Goal: Information Seeking & Learning: Learn about a topic

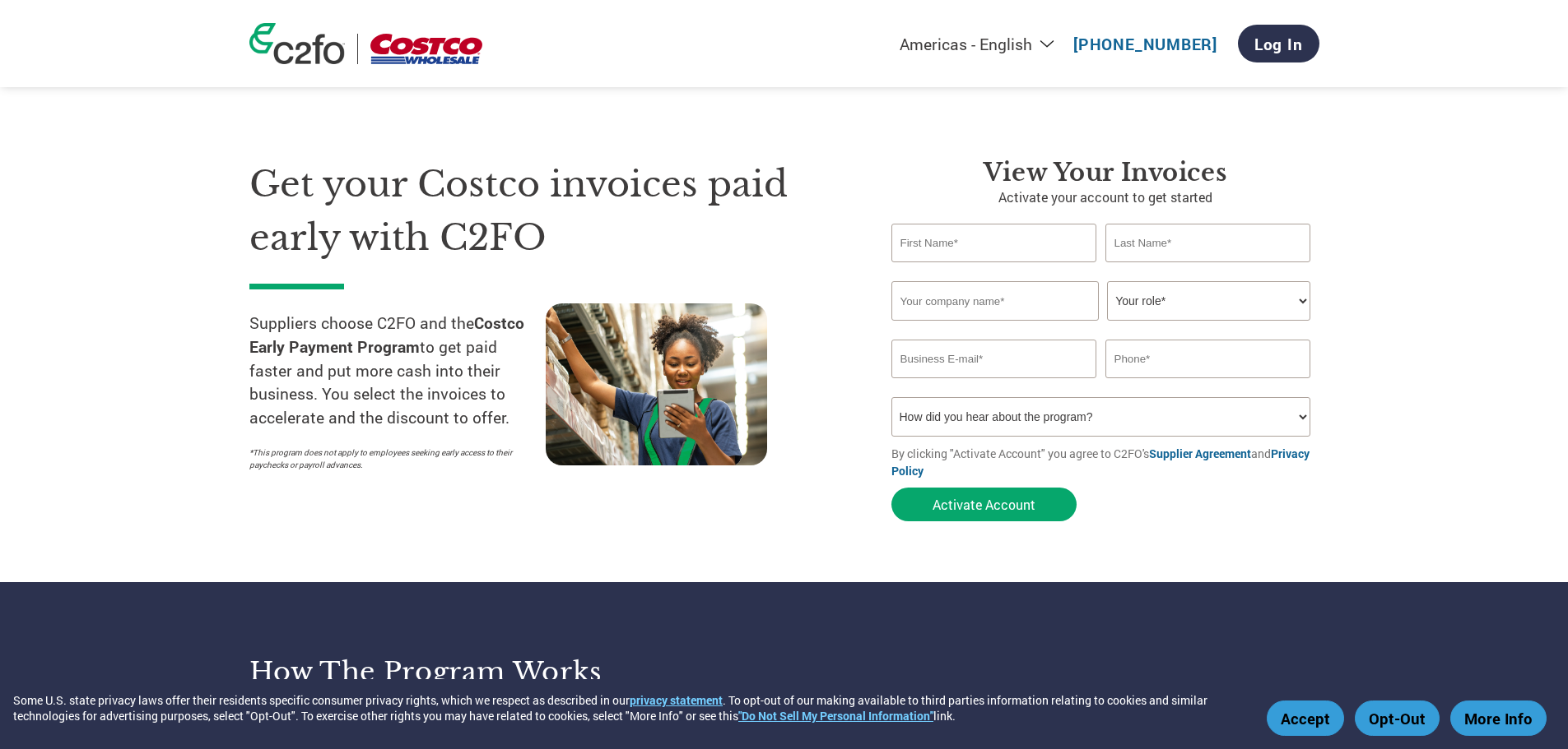
click at [1116, 414] on select "How did you hear about the program? Received a letter Email Social Media Online…" at bounding box center [1101, 417] width 420 height 40
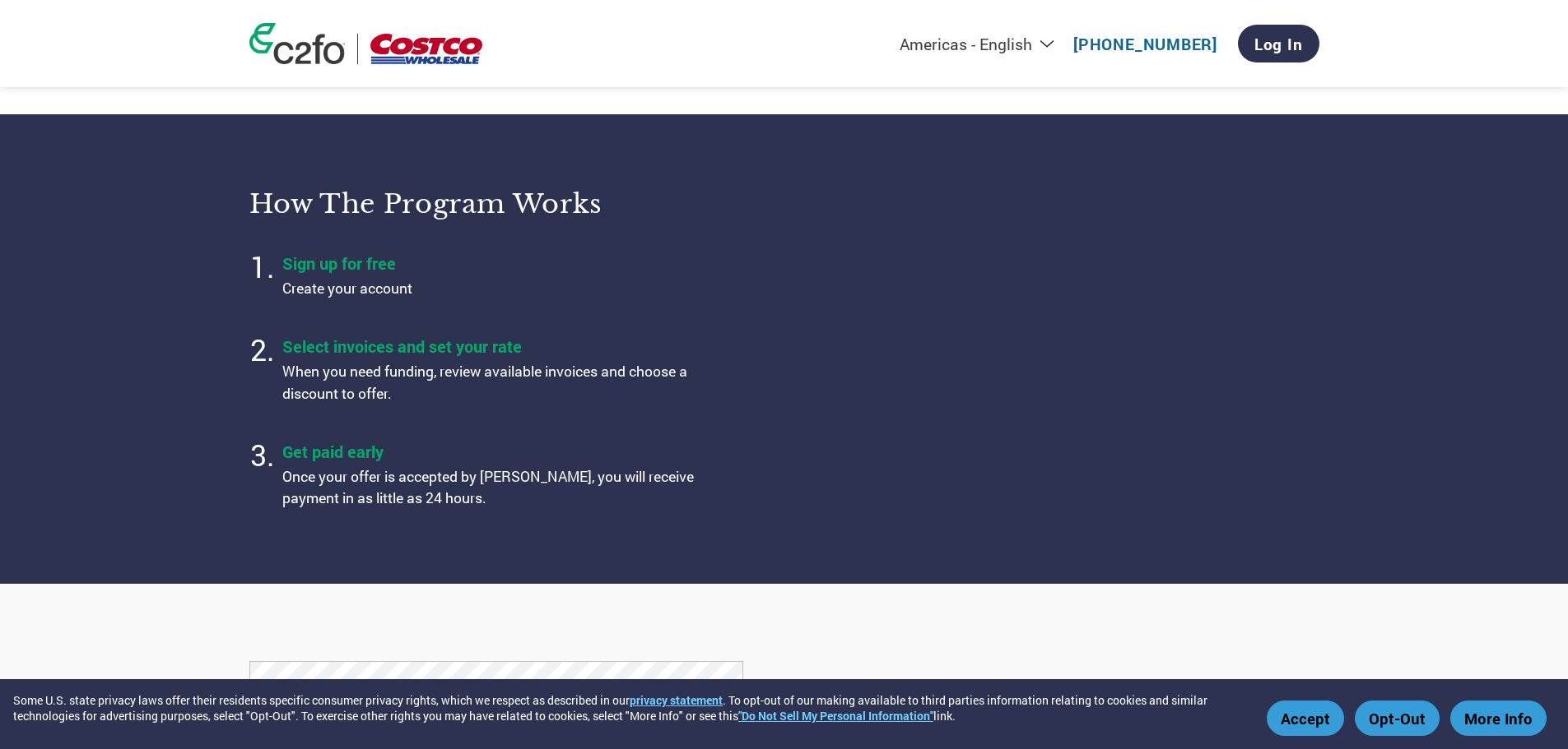
scroll to position [493, 0]
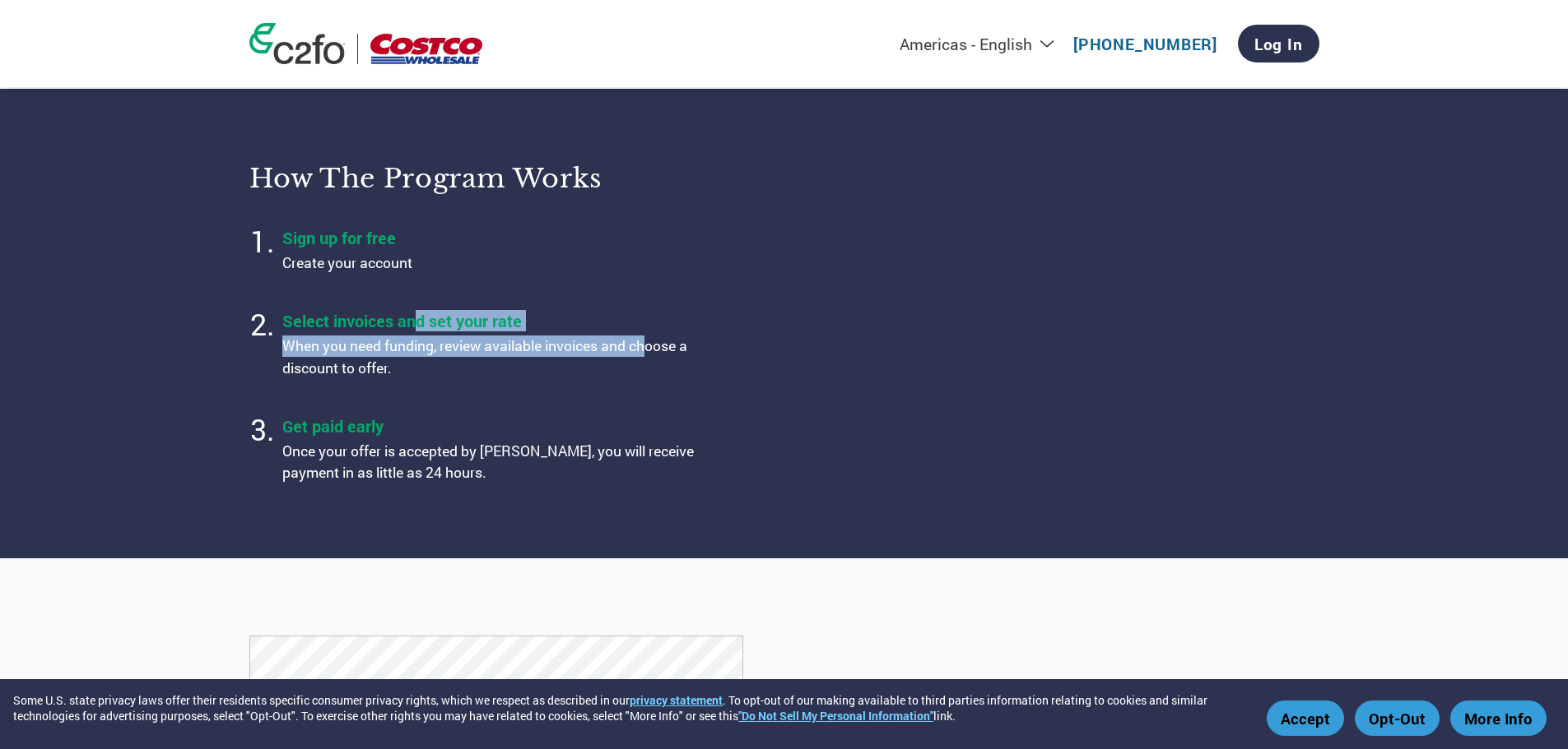
drag, startPoint x: 418, startPoint y: 311, endPoint x: 652, endPoint y: 357, distance: 238.5
click at [652, 357] on div "Select invoices and set your rate When you need funding, review available invoi…" at bounding box center [488, 345] width 411 height 69
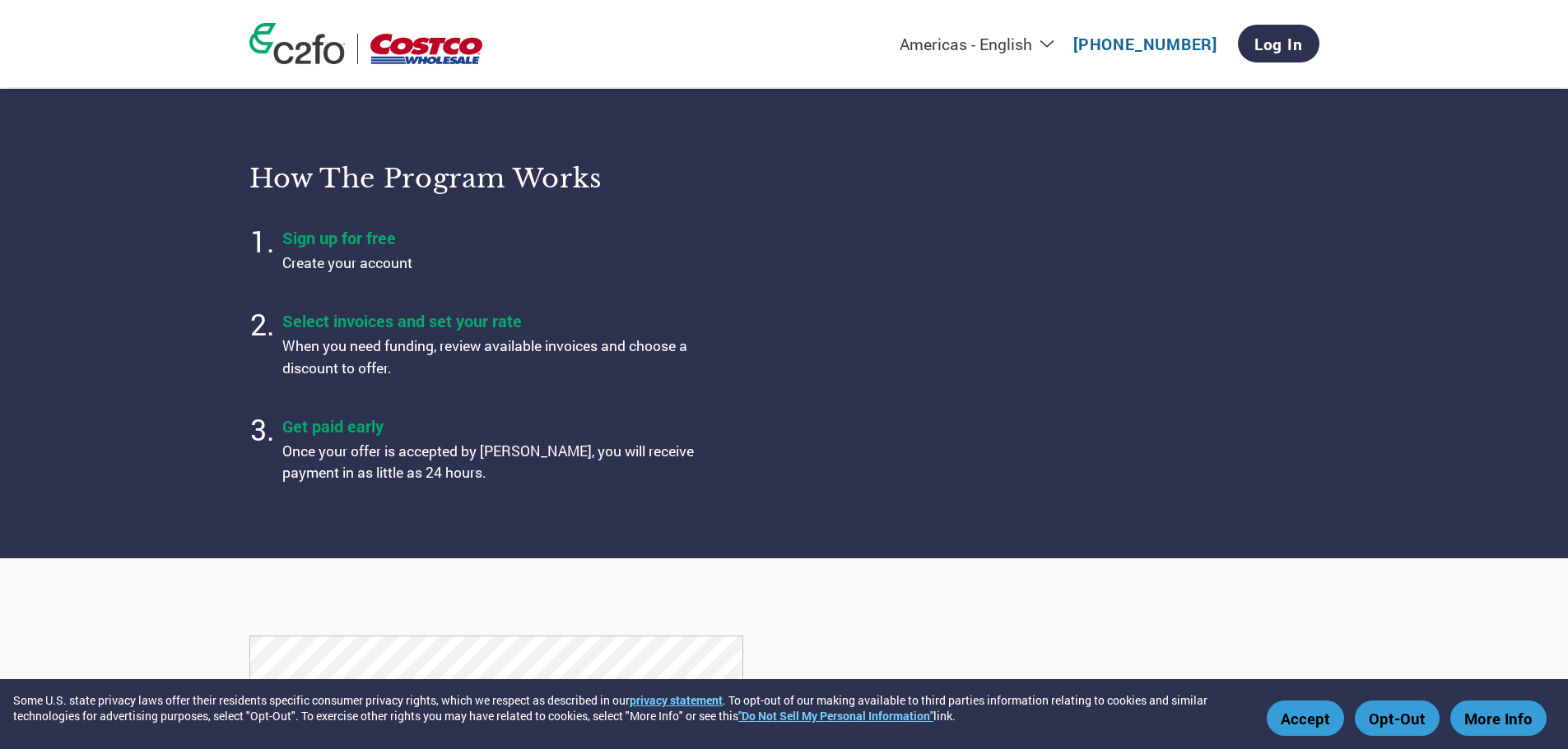
click at [650, 397] on ol "Sign up for free Create your account Select invoices and set your rate When you…" at bounding box center [506, 356] width 514 height 270
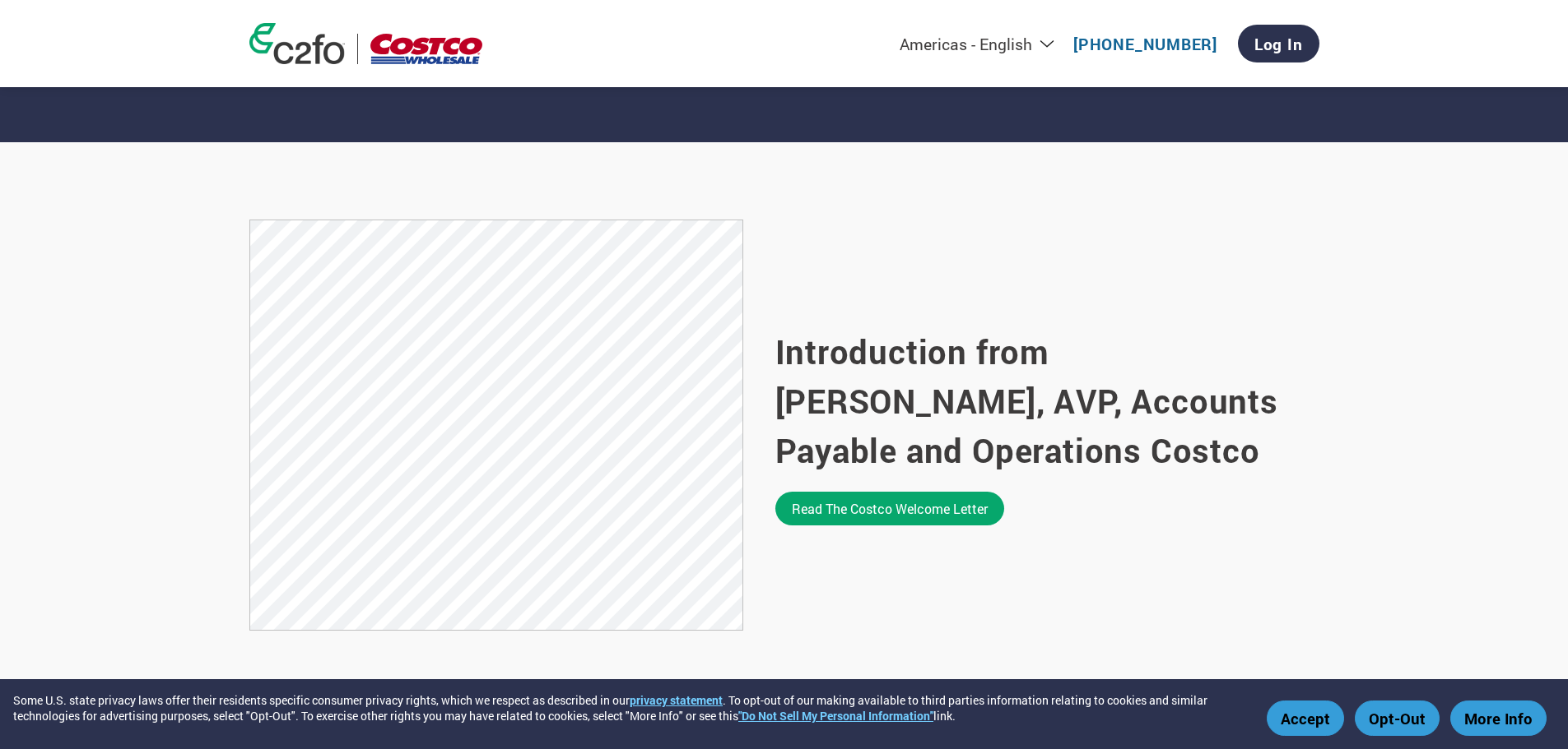
scroll to position [987, 0]
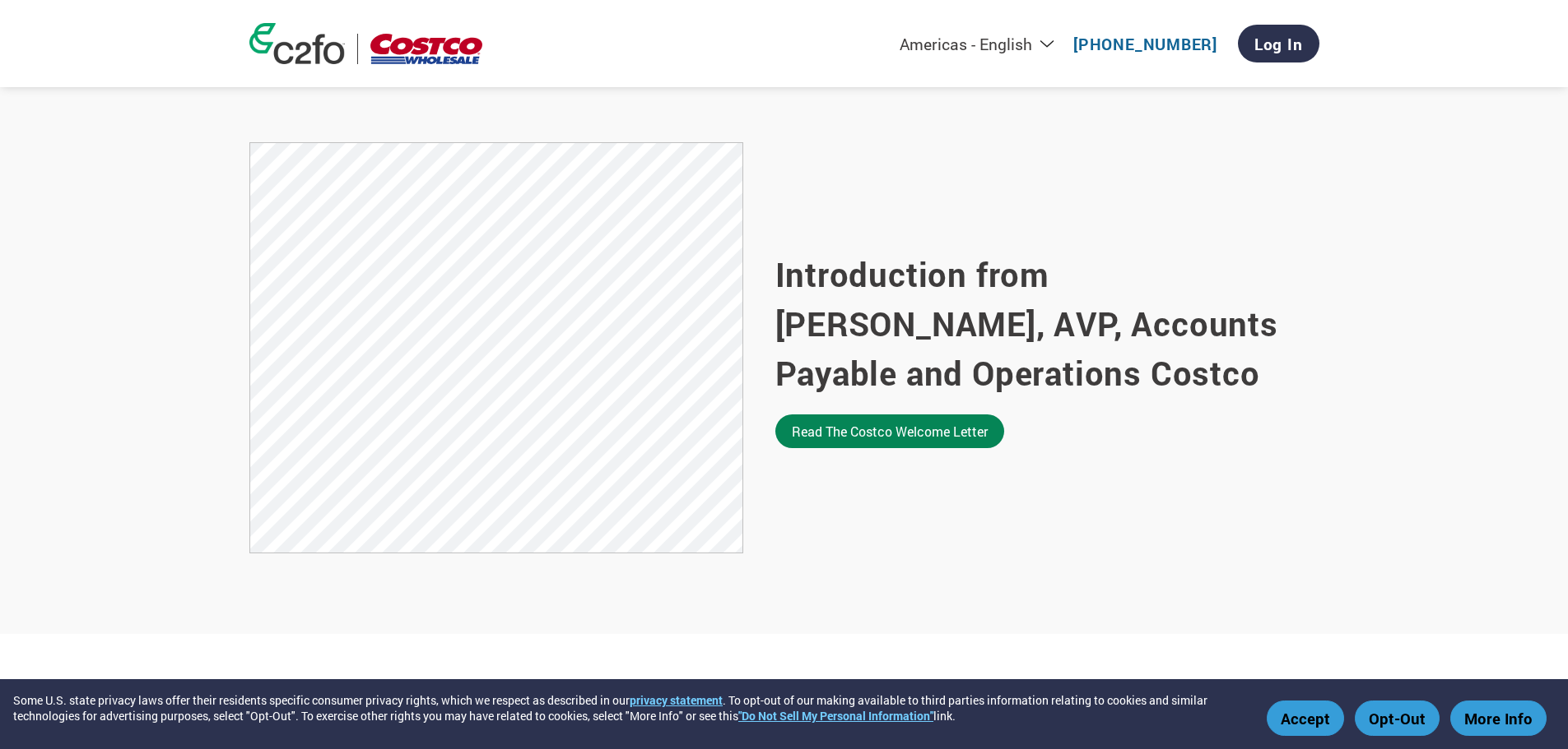
click at [815, 428] on link "Read the Costco welcome letter" at bounding box center [889, 431] width 229 height 34
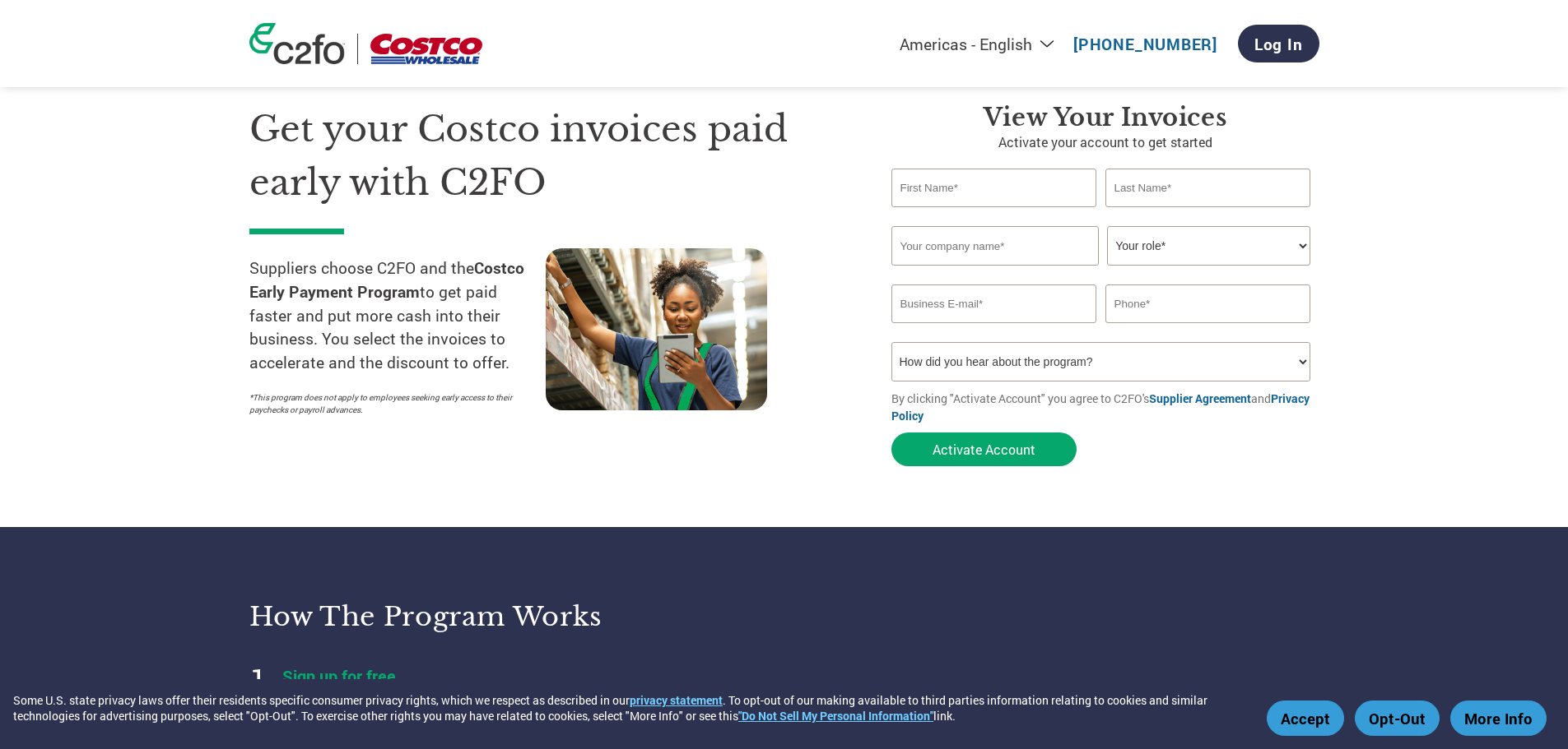
scroll to position [0, 0]
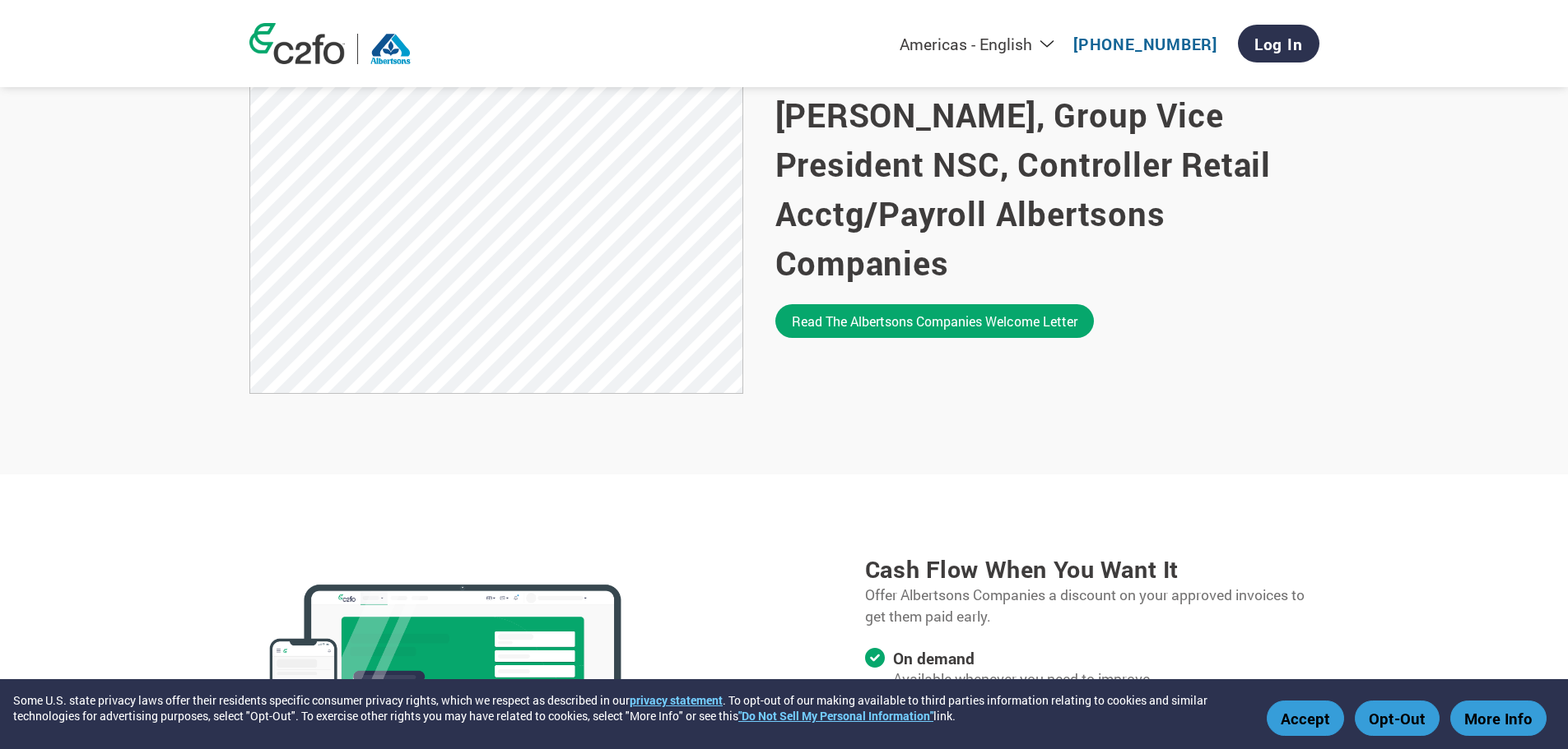
scroll to position [1316, 0]
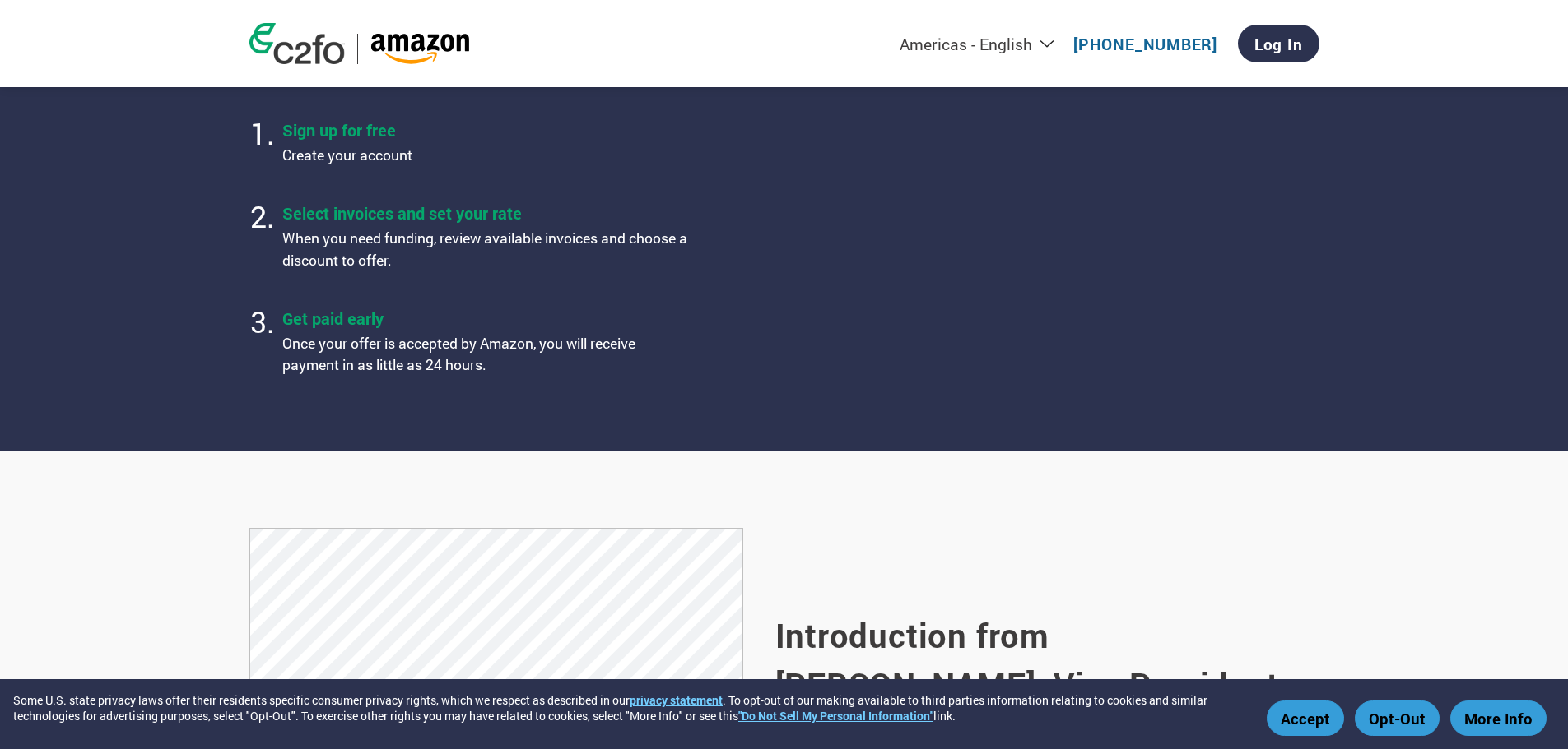
scroll to position [905, 0]
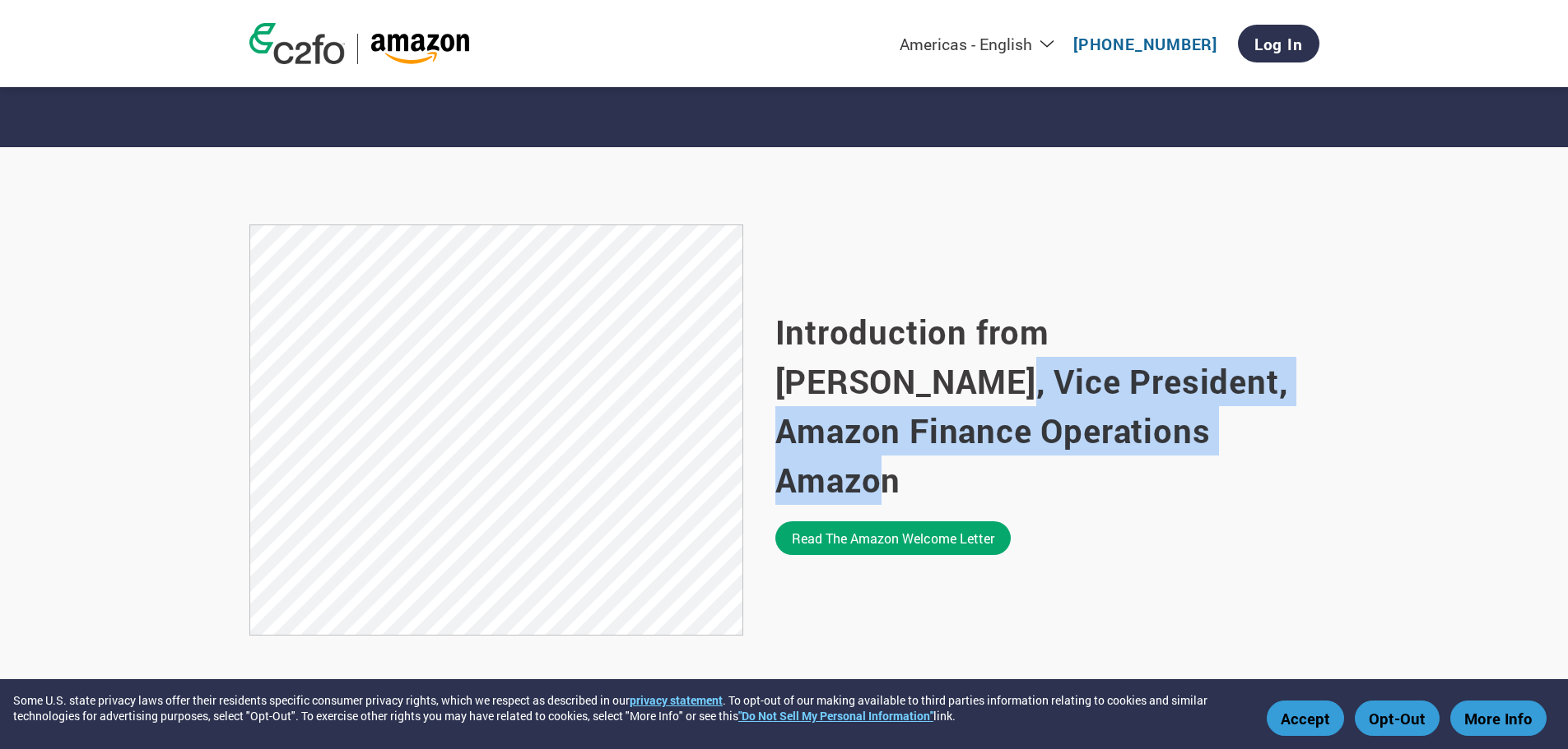
drag, startPoint x: 1573, startPoint y: 283, endPoint x: 1579, endPoint y: 478, distance: 195.1
click at [914, 530] on link "Read the Amazon welcome letter" at bounding box center [893, 538] width 235 height 34
